Goal: Find specific page/section: Find specific page/section

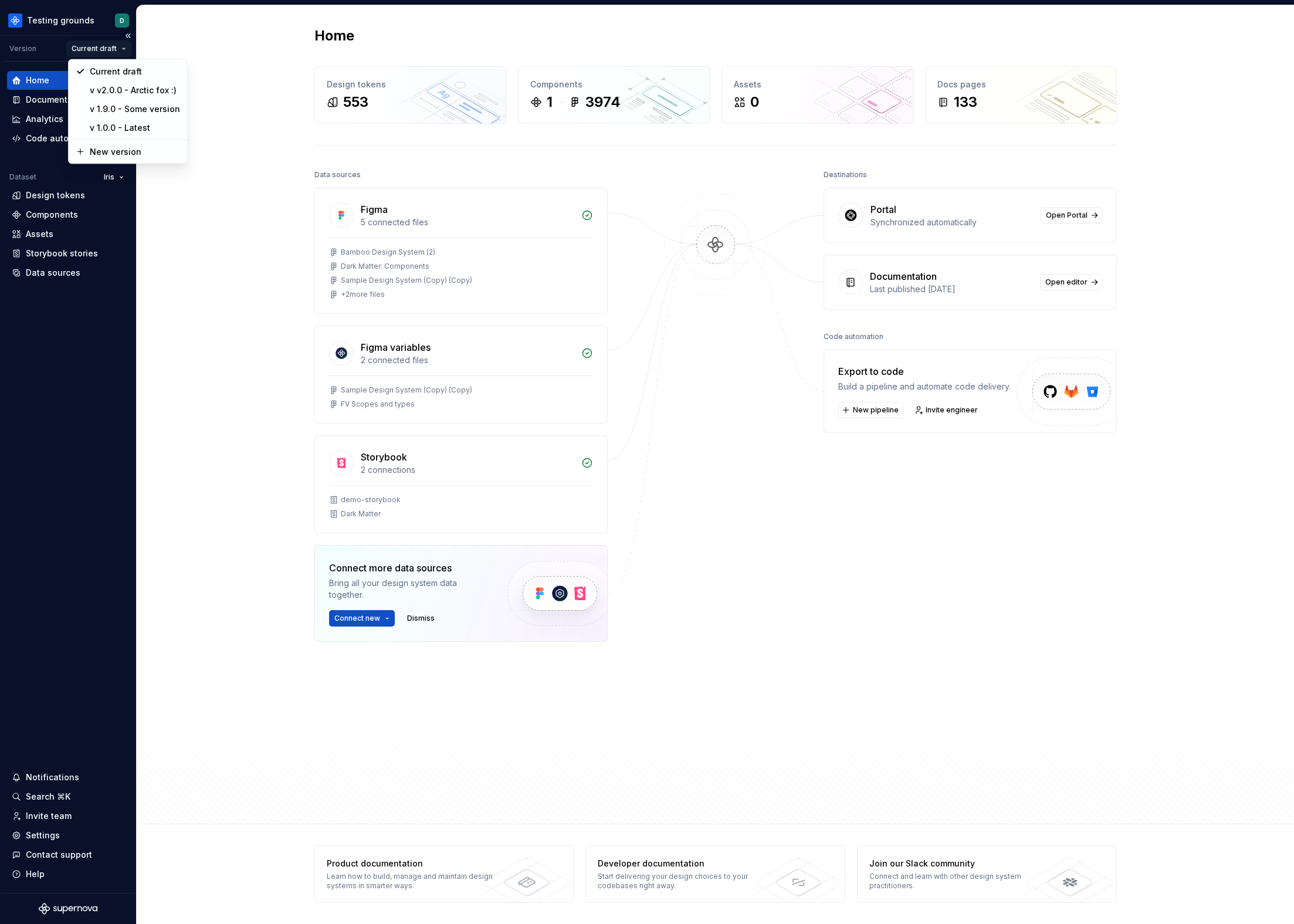
click at [94, 51] on html "Testing grounds D Version Current draft Home Documentation Analytics Code autom…" at bounding box center [647, 462] width 1294 height 924
click at [117, 122] on div "v 1.0.0 - Latest" at bounding box center [135, 128] width 91 height 12
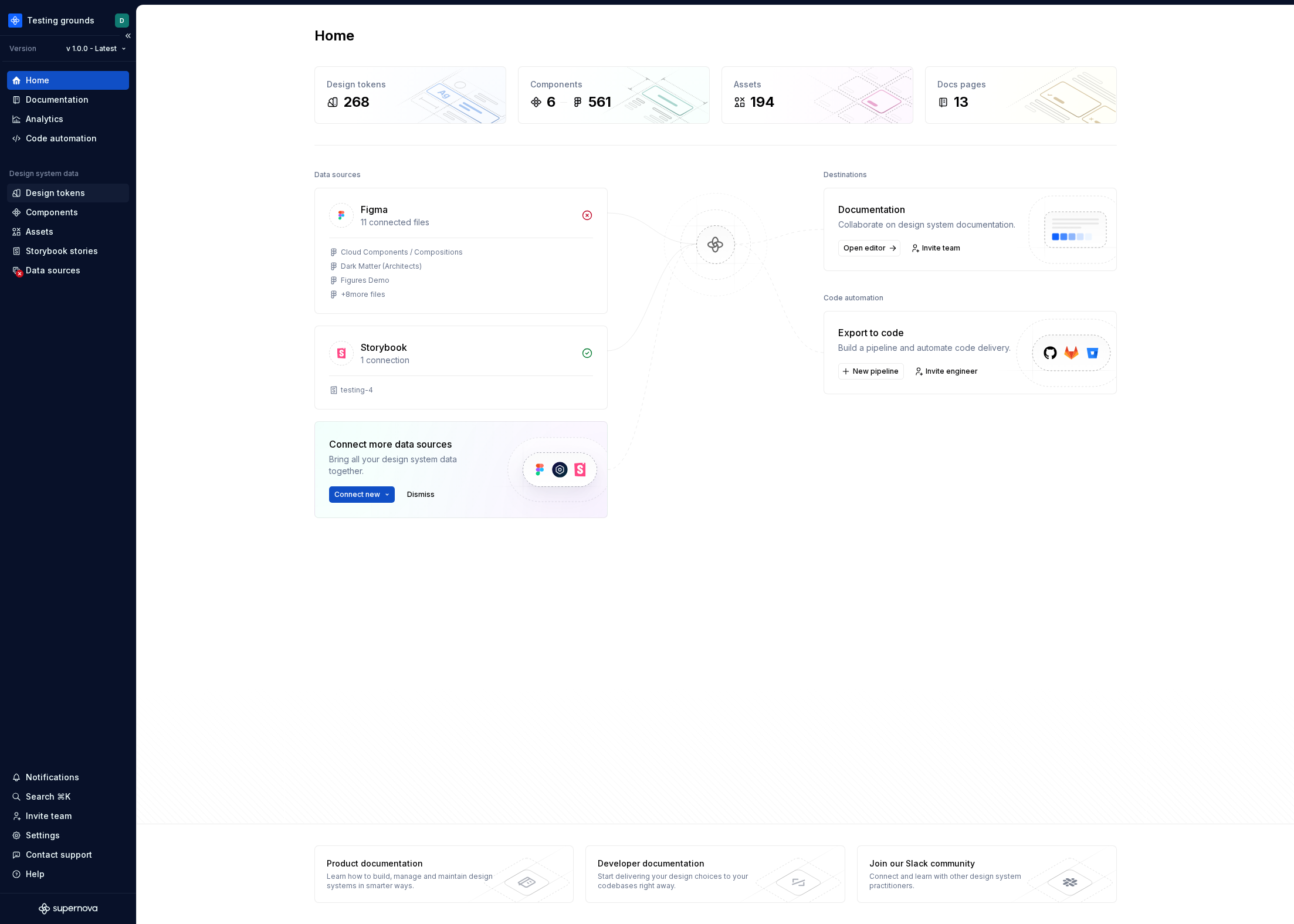
click at [42, 191] on div "Design tokens" at bounding box center [55, 193] width 59 height 12
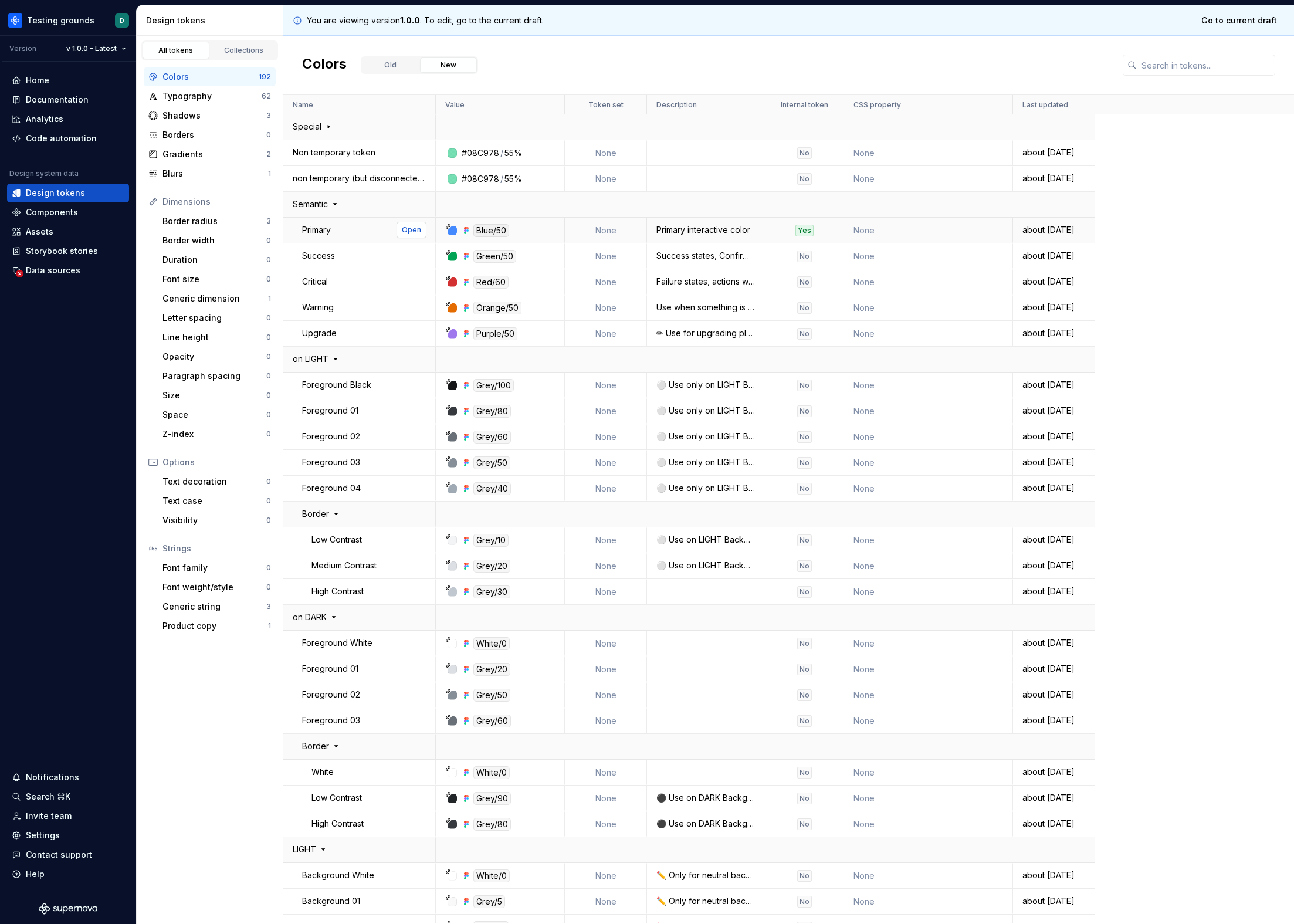
click at [406, 231] on span "Open" at bounding box center [412, 230] width 19 height 10
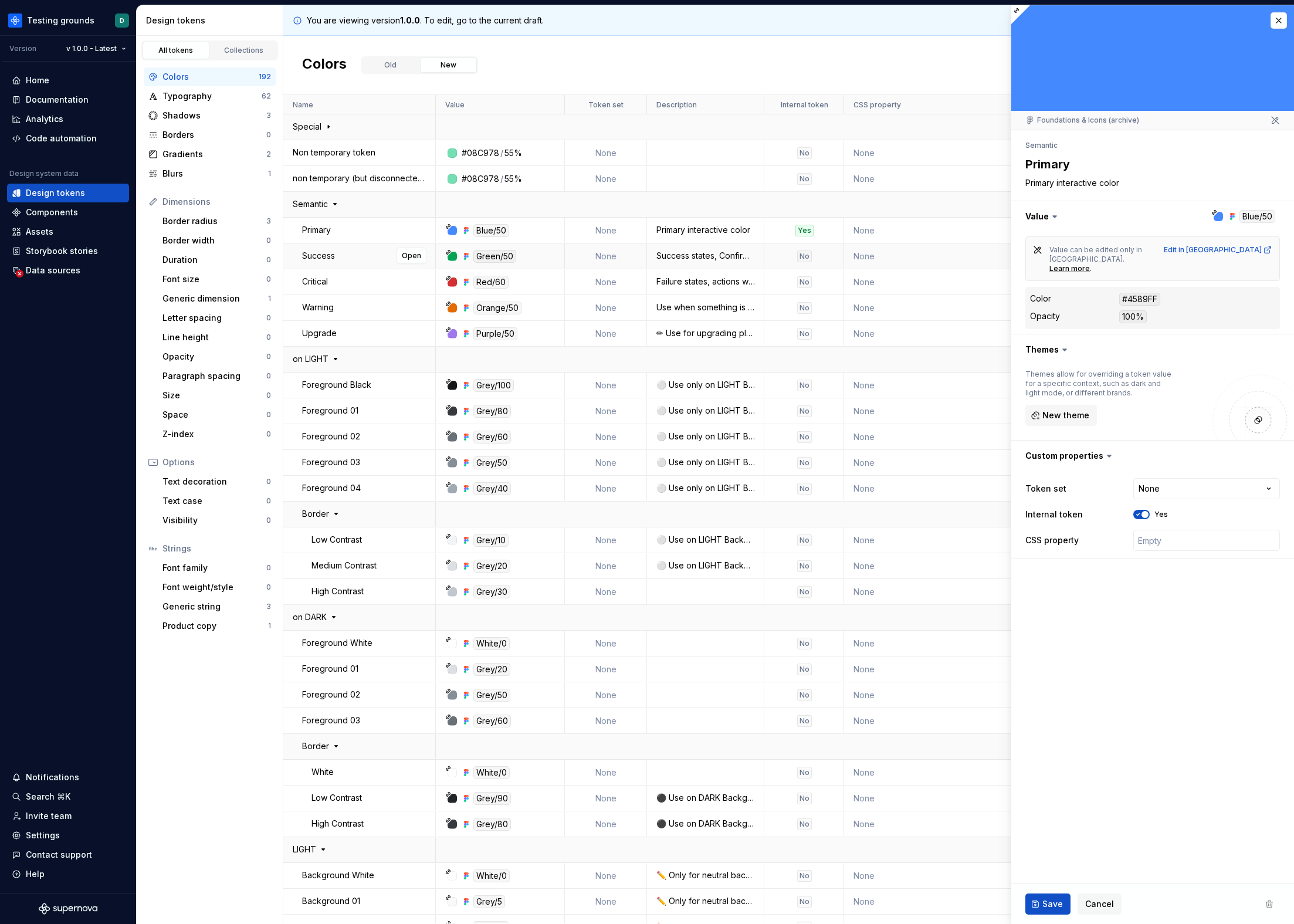
type textarea "*"
click at [1277, 23] on button "button" at bounding box center [1279, 20] width 16 height 16
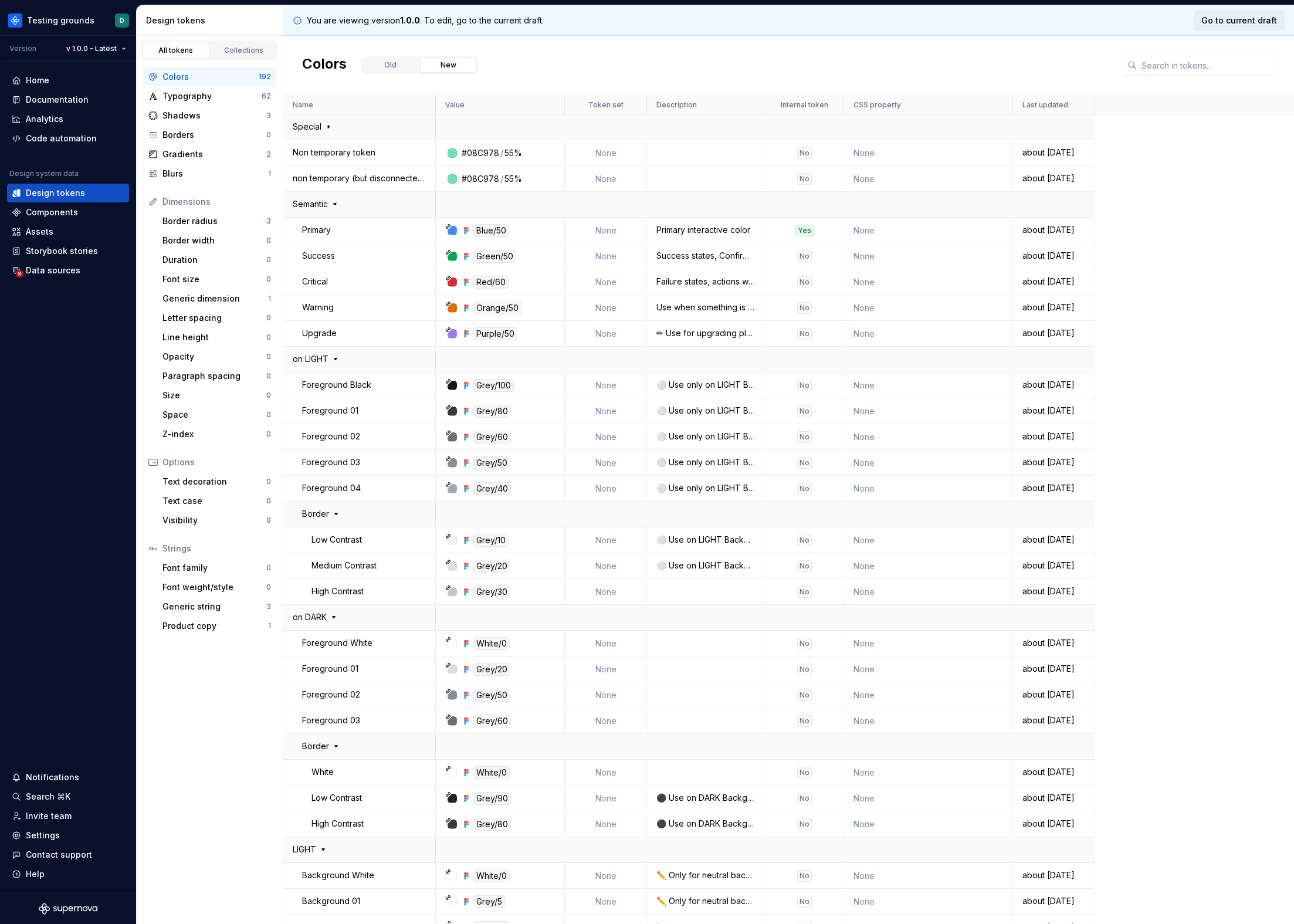
click at [1219, 24] on span "Go to current draft" at bounding box center [1240, 20] width 76 height 12
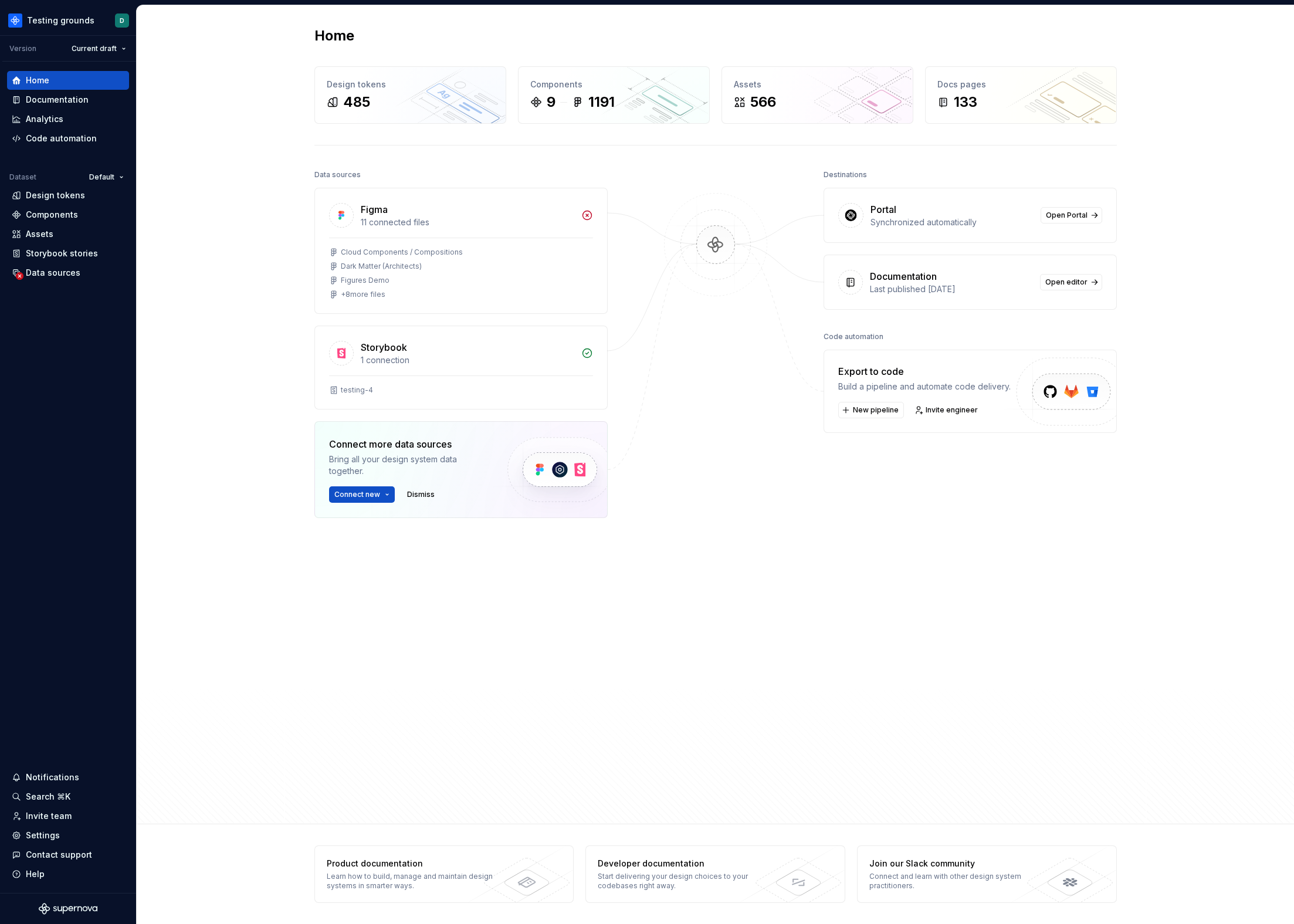
click at [939, 474] on div "Destinations Portal Synchronized automatically Open Portal Documentation Last p…" at bounding box center [970, 443] width 294 height 554
